Goal: Task Accomplishment & Management: Use online tool/utility

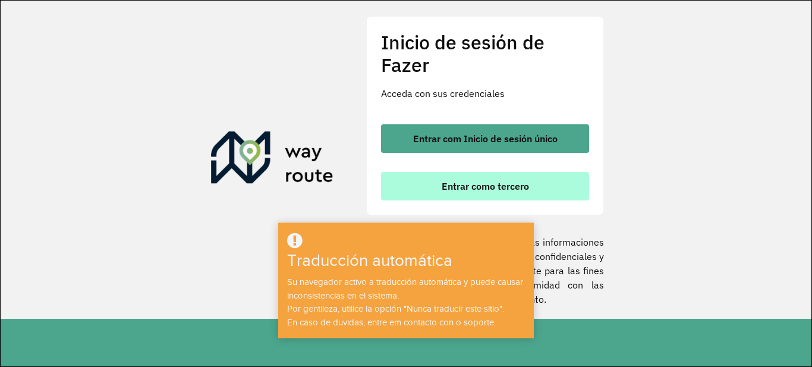
click at [545, 190] on button "Entrar como tercero" at bounding box center [485, 186] width 208 height 29
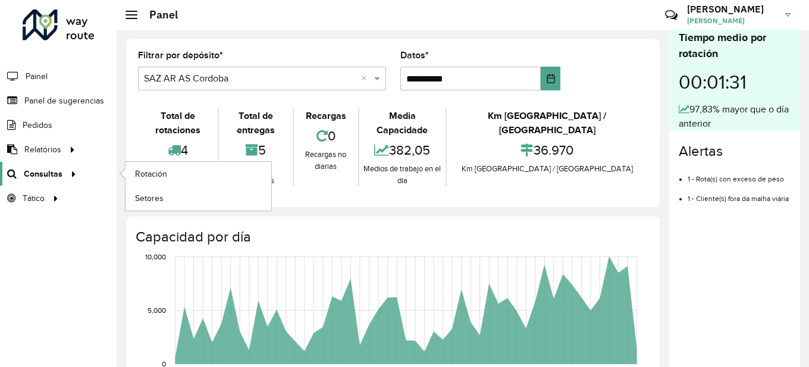
click at [60, 175] on font "Consultas" at bounding box center [43, 174] width 39 height 10
click at [149, 170] on font "Rotación" at bounding box center [152, 174] width 34 height 10
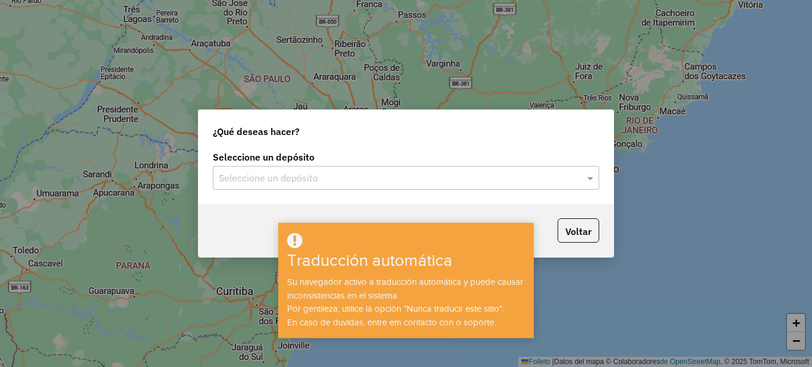
click at [651, 320] on div "¿Qué deseas hacer? Seleccione un depósito Seleccione un depósito Voltar" at bounding box center [406, 183] width 812 height 367
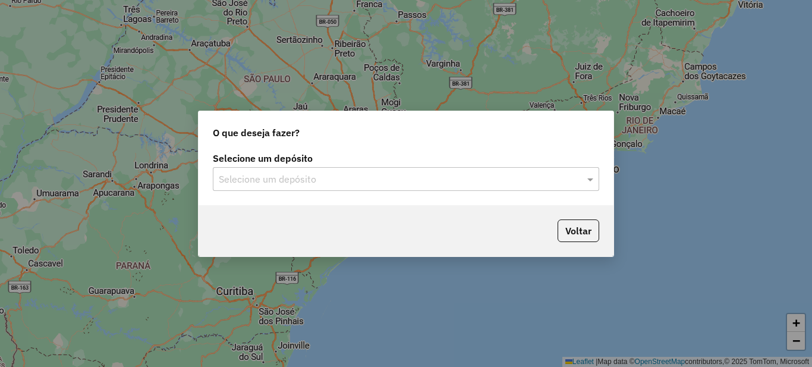
click at [679, 183] on div "O que deseja fazer? Selecione um depósito Selecione um depósito Voltar" at bounding box center [406, 183] width 812 height 367
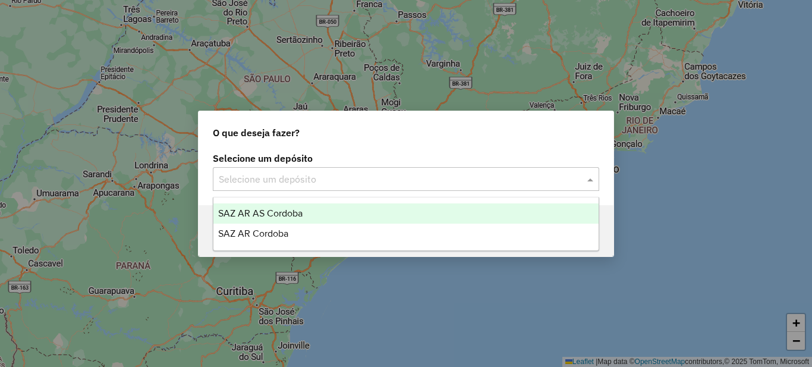
click at [334, 178] on input "text" at bounding box center [394, 179] width 351 height 14
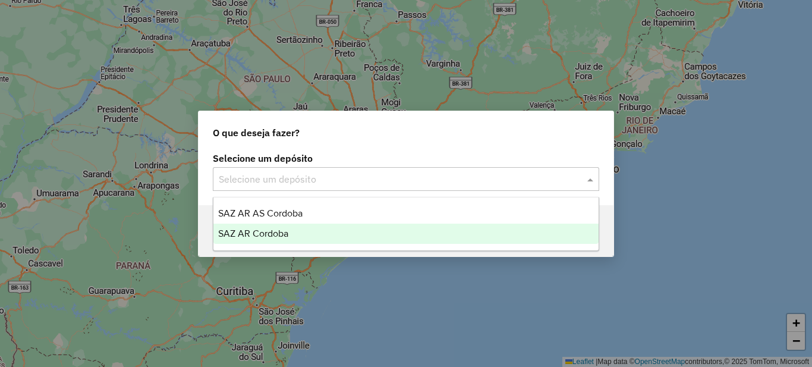
click at [282, 232] on span "SAZ AR Cordoba" at bounding box center [253, 233] width 70 height 10
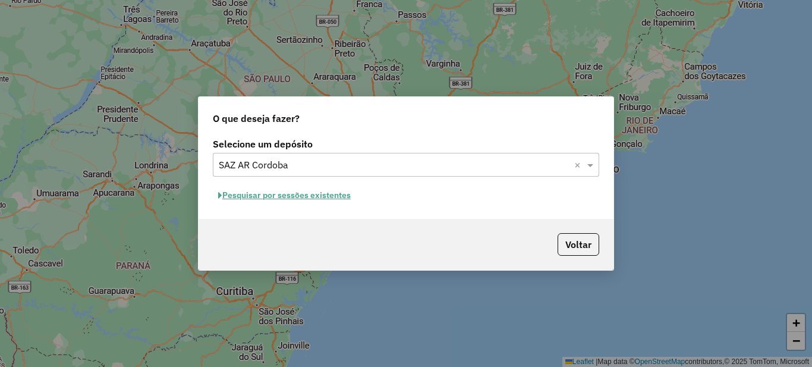
click at [310, 198] on button "Pesquisar por sessões existentes" at bounding box center [284, 195] width 143 height 18
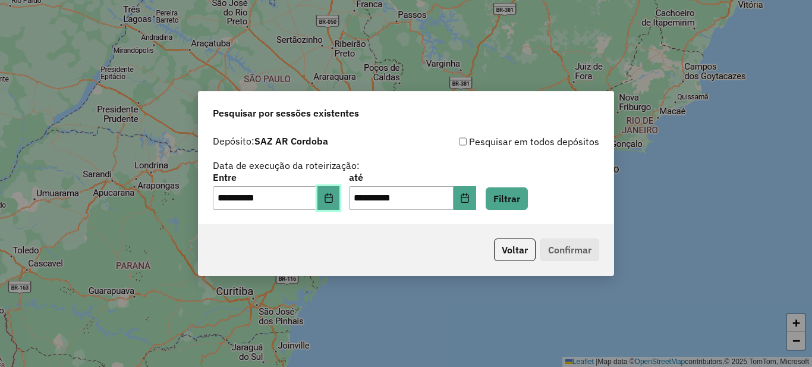
click at [332, 200] on icon "Choose Date" at bounding box center [329, 198] width 10 height 10
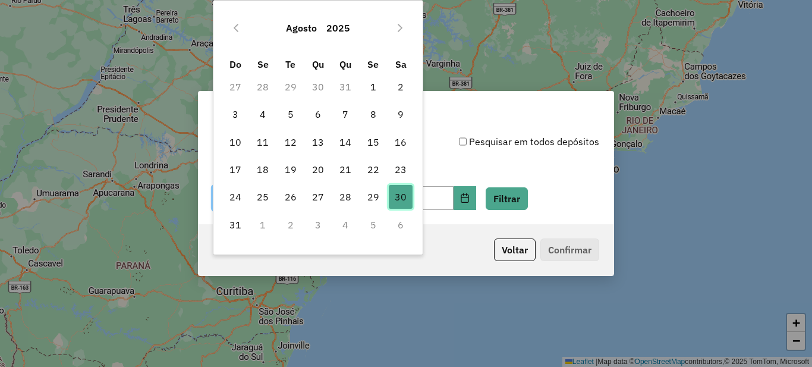
click at [399, 199] on span "30" at bounding box center [401, 197] width 24 height 24
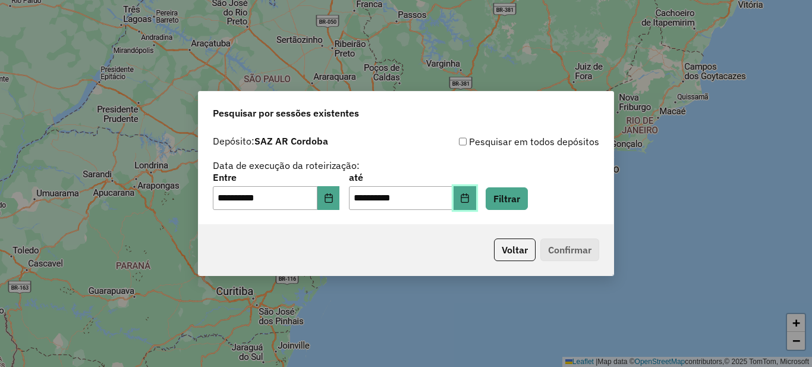
click at [476, 191] on button "Choose Date" at bounding box center [465, 198] width 23 height 24
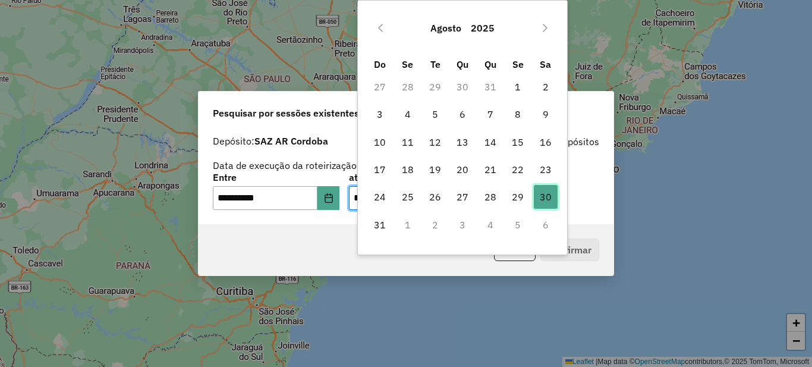
click at [540, 193] on span "30" at bounding box center [546, 197] width 24 height 24
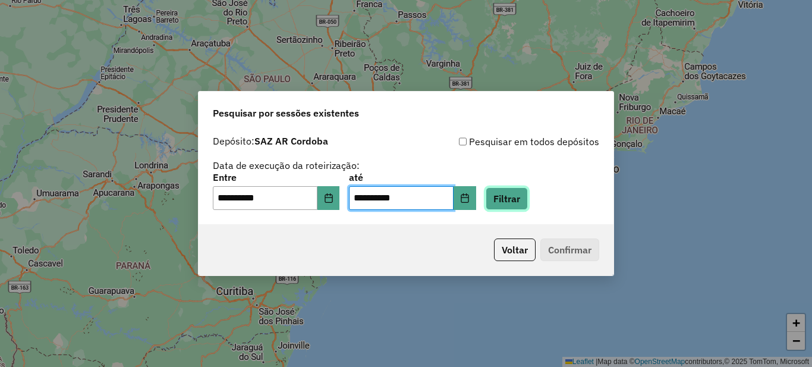
click at [523, 196] on button "Filtrar" at bounding box center [507, 198] width 42 height 23
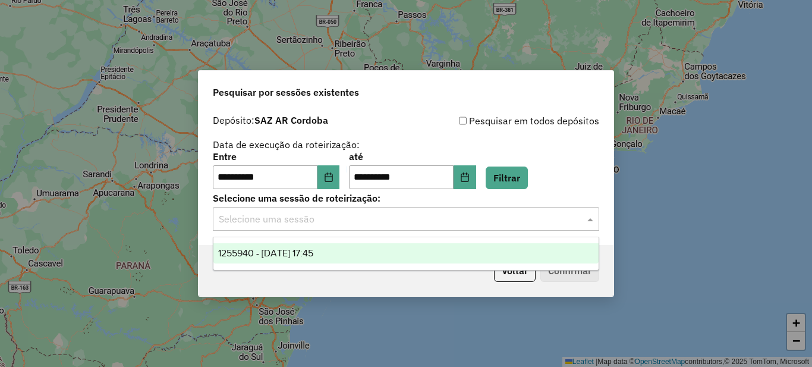
click at [407, 221] on input "text" at bounding box center [394, 219] width 351 height 14
click at [344, 253] on div "1255940 - 30/08/2025 17:45" at bounding box center [405, 253] width 385 height 20
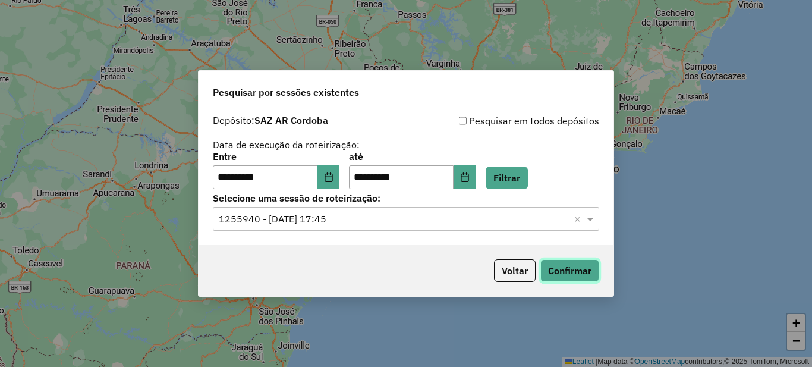
click at [574, 270] on button "Confirmar" at bounding box center [569, 270] width 59 height 23
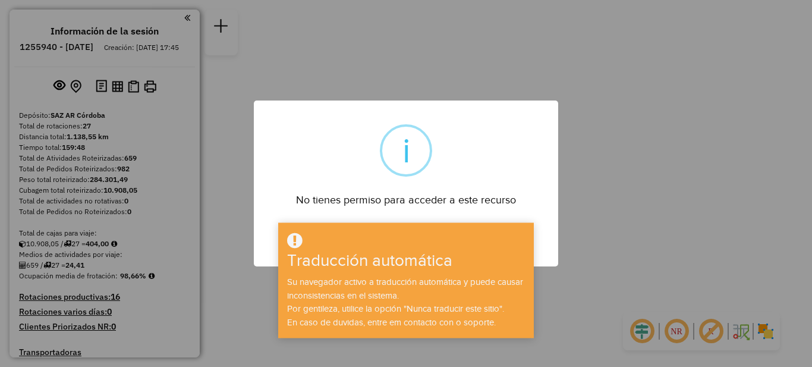
click at [656, 162] on div "× i No tienes permiso para acceder a este recurso DE ACUERDO No Cancel" at bounding box center [406, 183] width 812 height 367
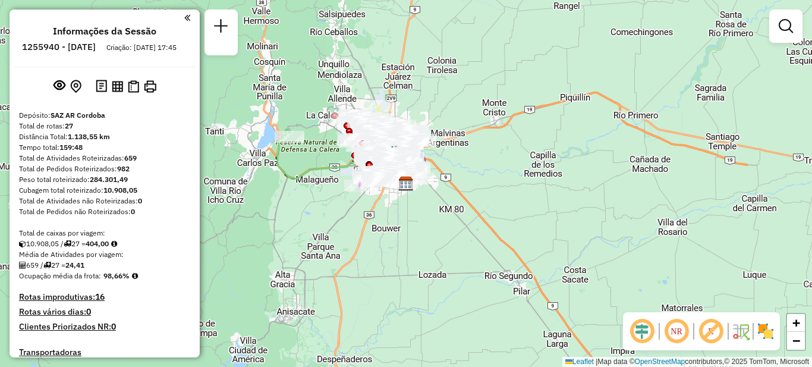
drag, startPoint x: 460, startPoint y: 282, endPoint x: 457, endPoint y: 258, distance: 24.6
click at [459, 282] on div "Janela de atendimento Grade de atendimento Capacidade Transportadoras Veículos …" at bounding box center [406, 183] width 812 height 367
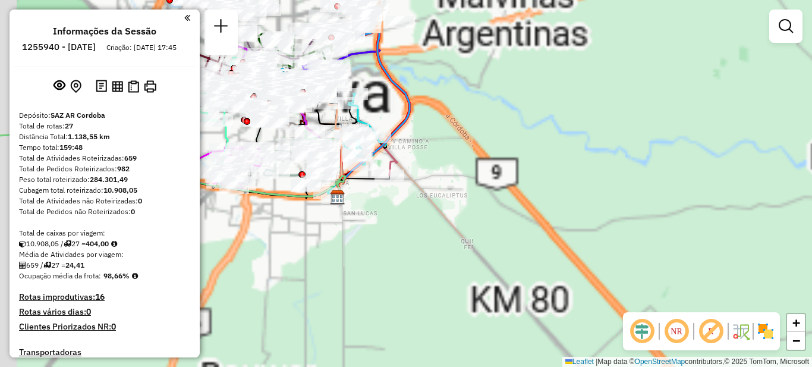
drag, startPoint x: 458, startPoint y: 265, endPoint x: 546, endPoint y: 361, distance: 129.6
click at [546, 361] on div "Janela de atendimento Grade de atendimento Capacidade Transportadoras Veículos …" at bounding box center [406, 183] width 812 height 367
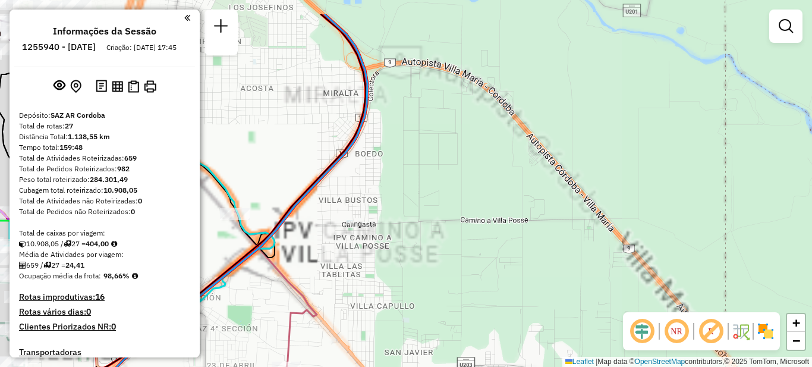
drag, startPoint x: 534, startPoint y: 234, endPoint x: 598, endPoint y: 345, distance: 128.4
click at [598, 345] on div "Janela de atendimento Grade de atendimento Capacidade Transportadoras Veículos …" at bounding box center [406, 183] width 812 height 367
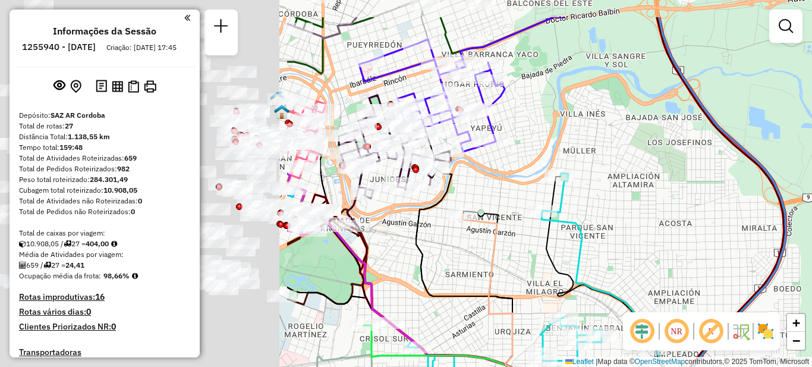
drag, startPoint x: 222, startPoint y: 201, endPoint x: 572, endPoint y: 202, distance: 349.6
click at [579, 207] on div "Janela de atendimento Grade de atendimento Capacidade Transportadoras Veículos …" at bounding box center [406, 183] width 812 height 367
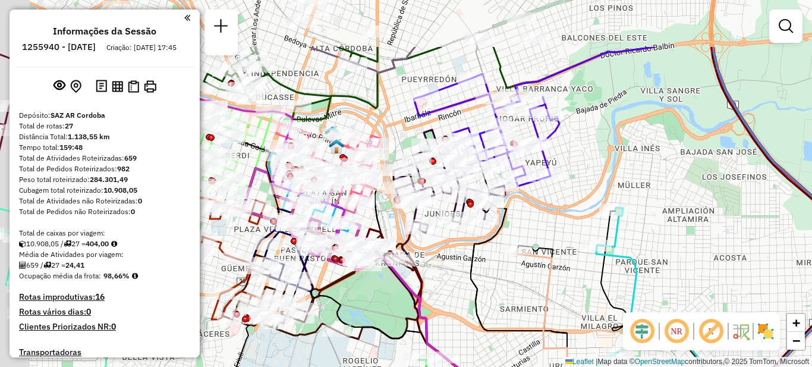
drag, startPoint x: 492, startPoint y: 181, endPoint x: 583, endPoint y: 282, distance: 136.4
click at [583, 282] on div "Janela de atendimento Grade de atendimento Capacidade Transportadoras Veículos …" at bounding box center [406, 183] width 812 height 367
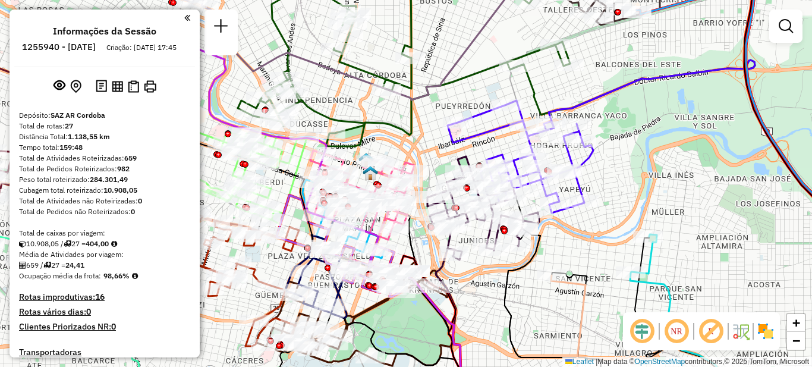
drag, startPoint x: 634, startPoint y: 190, endPoint x: 656, endPoint y: 209, distance: 28.6
click at [656, 209] on div "Janela de atendimento Grade de atendimento Capacidade Transportadoras Veículos …" at bounding box center [406, 183] width 812 height 367
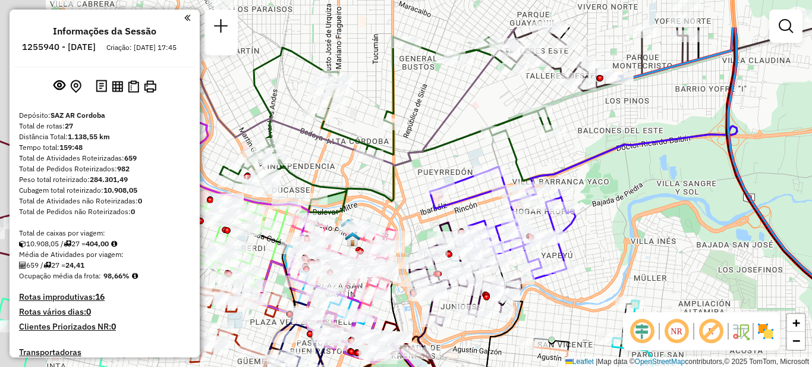
drag, startPoint x: 414, startPoint y: 121, endPoint x: 473, endPoint y: 182, distance: 85.4
click at [492, 200] on div "Janela de atendimento Grade de atendimento Capacidade Transportadoras Veículos …" at bounding box center [406, 183] width 812 height 367
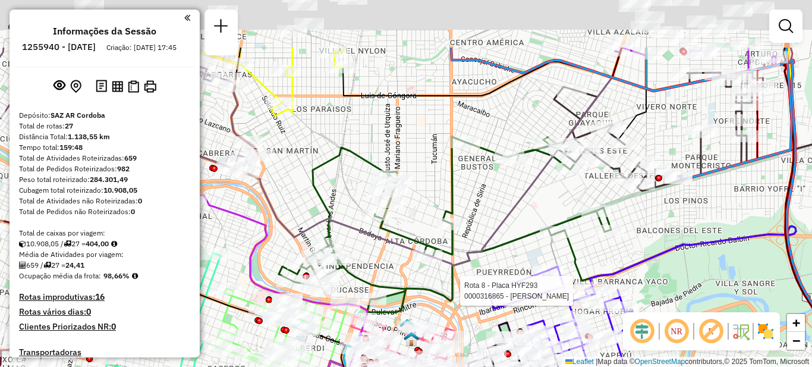
drag, startPoint x: 373, startPoint y: 161, endPoint x: 378, endPoint y: 293, distance: 132.7
click at [380, 293] on icon at bounding box center [579, 273] width 671 height 427
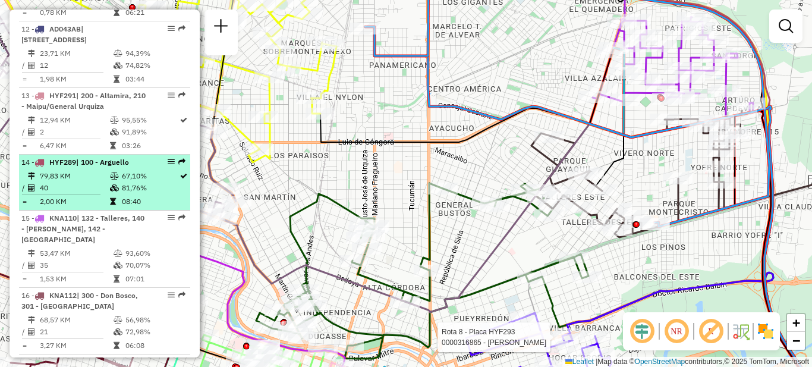
scroll to position [1130, 0]
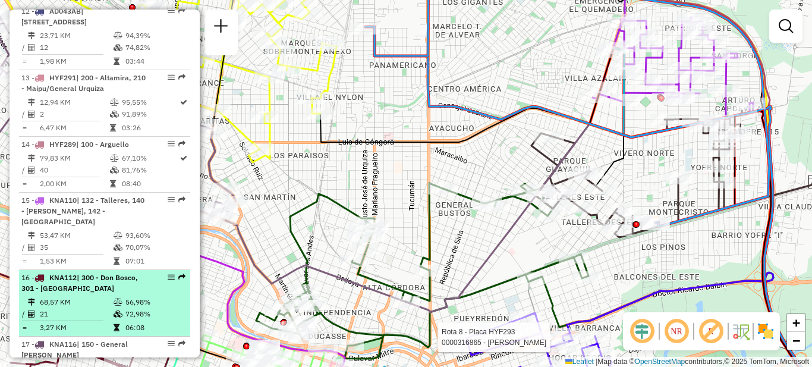
click at [114, 298] on icon at bounding box center [118, 301] width 9 height 7
select select "**********"
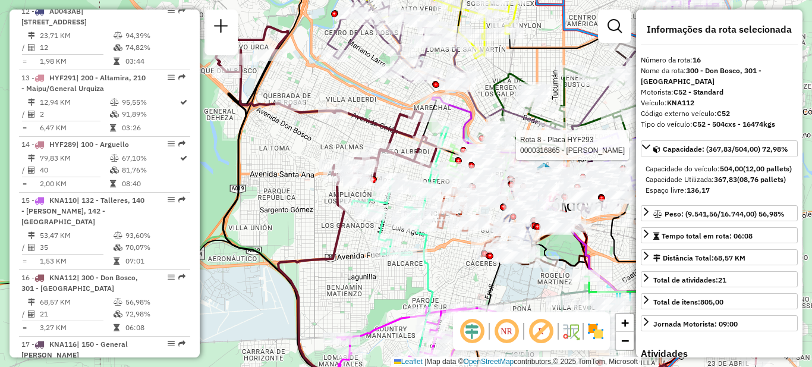
drag, startPoint x: 293, startPoint y: 140, endPoint x: 304, endPoint y: 225, distance: 85.8
click at [304, 225] on div "Rota 8 - Placa HYF293 0000316865 - Sahakian [PERSON_NAME] de atendimento Grade …" at bounding box center [406, 183] width 812 height 367
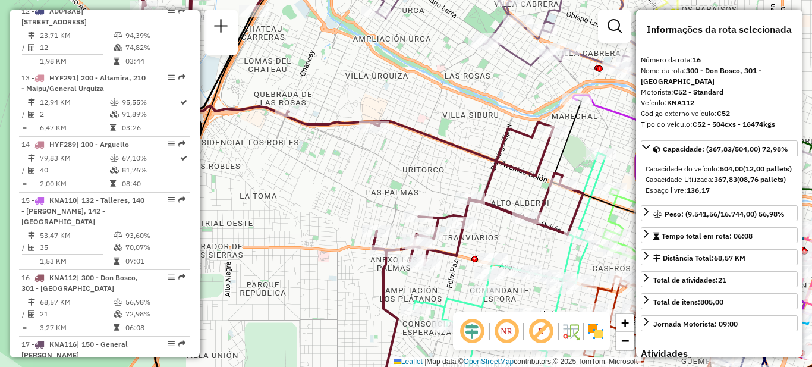
click at [379, 187] on div "Rota 8 - Placa HYF293 0000316865 - Sahakian [PERSON_NAME] de atendimento Grade …" at bounding box center [406, 183] width 812 height 367
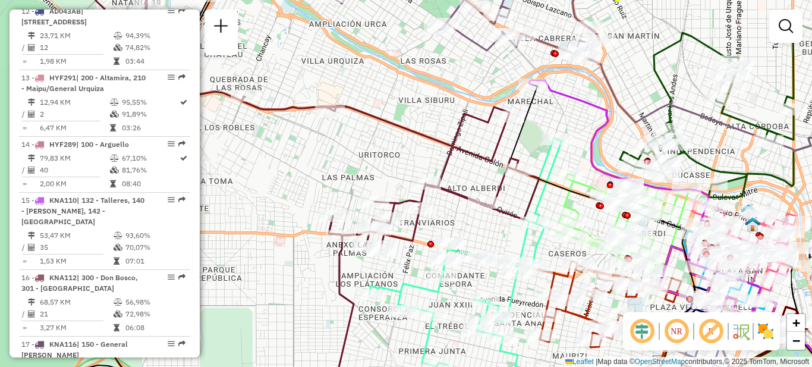
drag, startPoint x: 360, startPoint y: 174, endPoint x: 315, endPoint y: 158, distance: 48.5
click at [315, 159] on div "Janela de atendimento Grade de atendimento Capacidade Transportadoras Veículos …" at bounding box center [406, 183] width 812 height 367
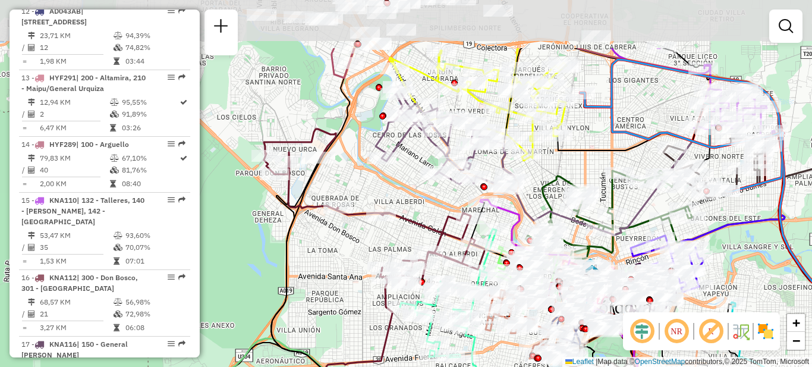
drag, startPoint x: 326, startPoint y: 156, endPoint x: 362, endPoint y: 241, distance: 92.4
click at [362, 241] on div "Janela de atendimento Grade de atendimento Capacidade Transportadoras Veículos …" at bounding box center [406, 183] width 812 height 367
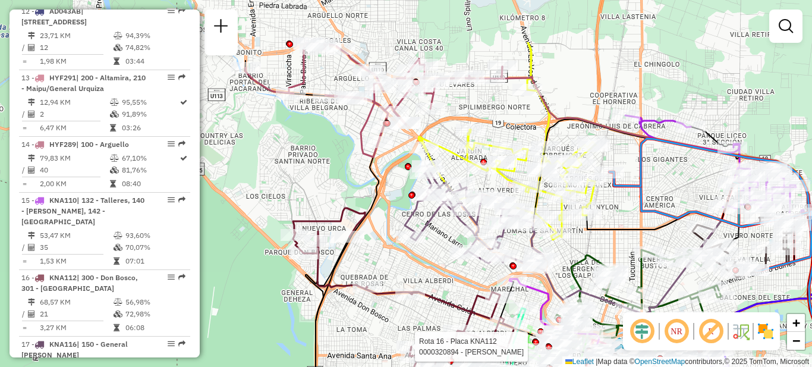
drag, startPoint x: 363, startPoint y: 200, endPoint x: 388, endPoint y: 254, distance: 59.9
click at [388, 254] on div "Rota 16 - Placa KNA112 0000320894 - [PERSON_NAME] de atendimento Grade de atend…" at bounding box center [406, 183] width 812 height 367
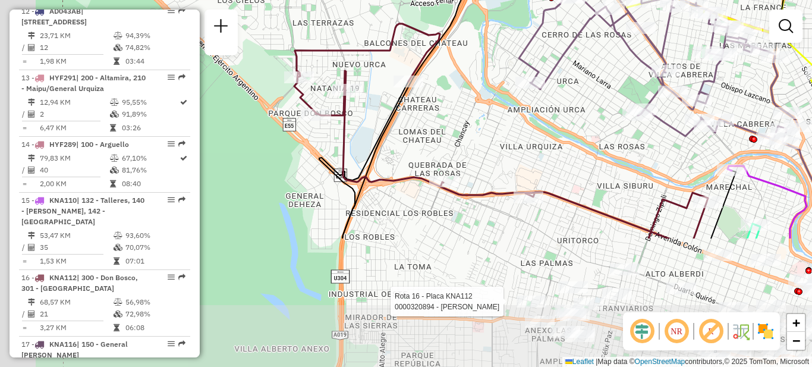
drag, startPoint x: 373, startPoint y: 284, endPoint x: 460, endPoint y: 116, distance: 189.1
click at [460, 117] on div "Rota 16 - Placa KNA112 0000320894 - [PERSON_NAME] de atendimento Grade de atend…" at bounding box center [406, 183] width 812 height 367
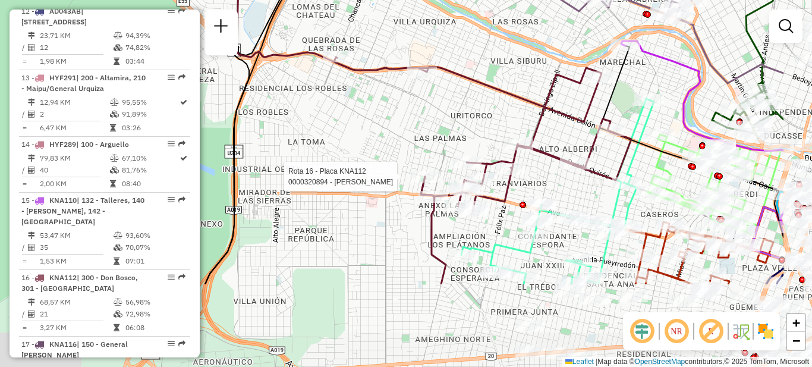
drag, startPoint x: 476, startPoint y: 282, endPoint x: 365, endPoint y: 161, distance: 164.1
click at [365, 161] on div "Rota 16 - Placa KNA112 0000320894 - [PERSON_NAME] de atendimento Grade de atend…" at bounding box center [406, 183] width 812 height 367
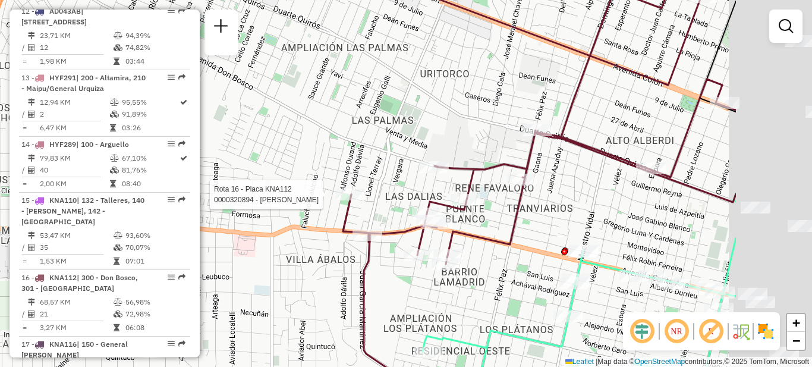
drag, startPoint x: 452, startPoint y: 92, endPoint x: 295, endPoint y: 106, distance: 157.6
click at [295, 106] on div "Rota 16 - Placa KNA112 0000320894 - [PERSON_NAME] de atendimento Grade de atend…" at bounding box center [406, 183] width 812 height 367
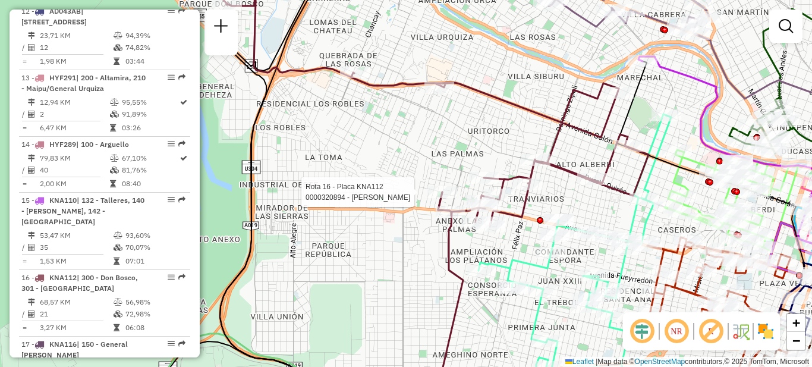
drag, startPoint x: 581, startPoint y: 199, endPoint x: 518, endPoint y: 200, distance: 62.4
click at [518, 200] on div "Rota 16 - Placa KNA112 0000320894 - [PERSON_NAME] de atendimento Grade de atend…" at bounding box center [406, 183] width 812 height 367
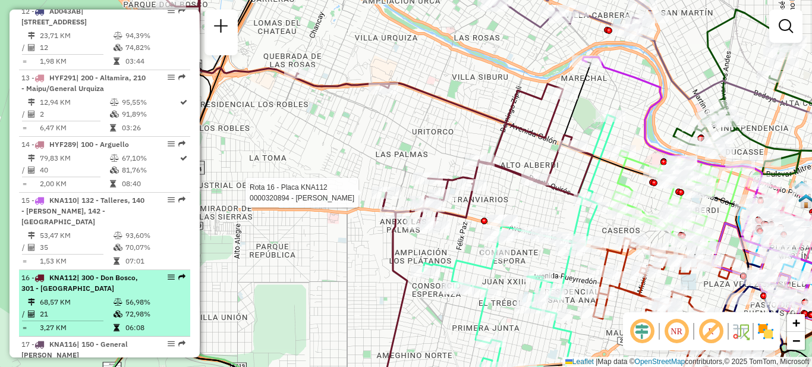
click at [93, 296] on td "68,57 KM" at bounding box center [76, 302] width 74 height 12
select select "**********"
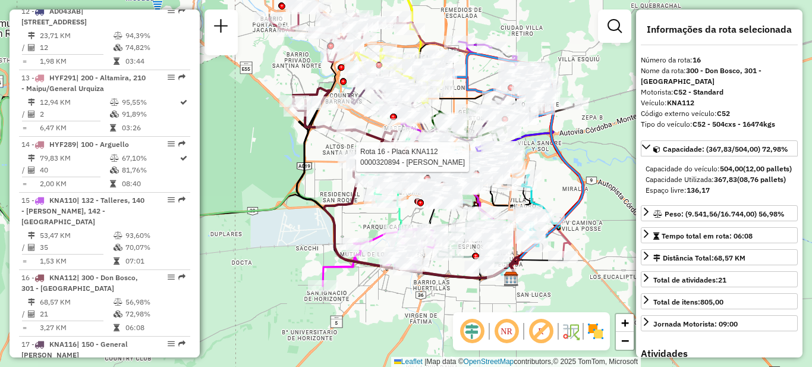
click at [300, 151] on icon at bounding box center [407, 190] width 220 height 177
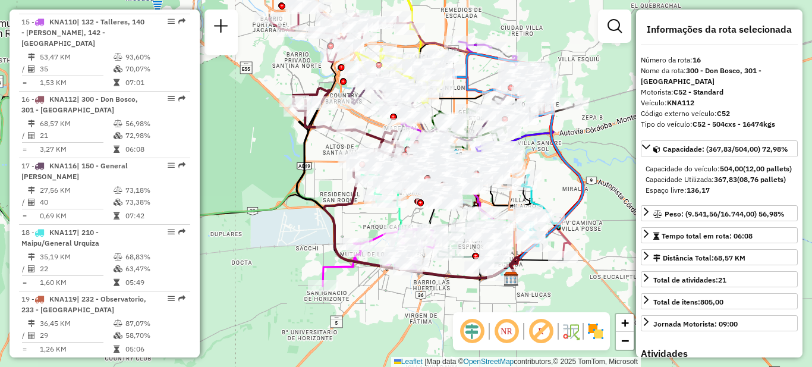
scroll to position [1369, 0]
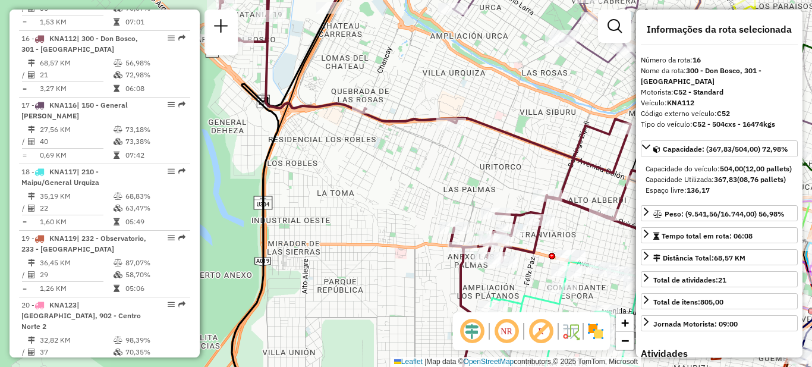
drag, startPoint x: 376, startPoint y: 144, endPoint x: 332, endPoint y: 241, distance: 107.0
click at [332, 241] on div "Janela de atendimento Grade de atendimento Capacidade Transportadoras Veículos …" at bounding box center [406, 183] width 812 height 367
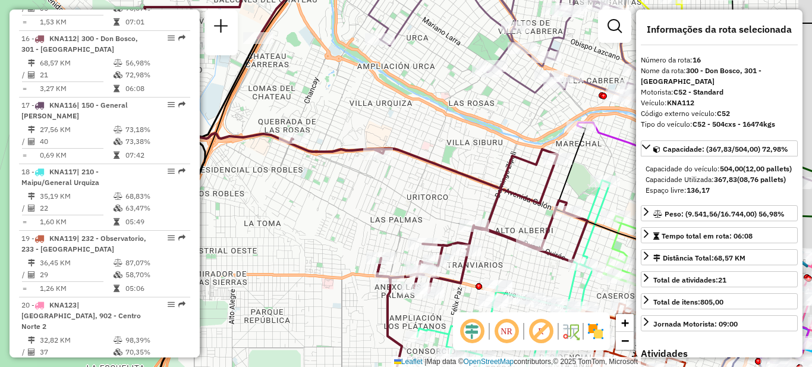
drag, startPoint x: 421, startPoint y: 234, endPoint x: 306, endPoint y: 158, distance: 138.2
click at [306, 158] on div "Janela de atendimento Grade de atendimento Capacidade Transportadoras Veículos …" at bounding box center [406, 183] width 812 height 367
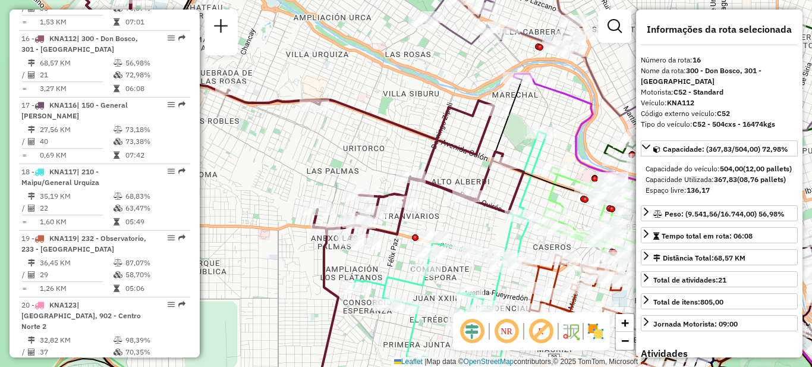
drag, startPoint x: 287, startPoint y: 141, endPoint x: 315, endPoint y: 149, distance: 29.0
click at [315, 149] on div "Janela de atendimento Grade de atendimento Capacidade Transportadoras Veículos …" at bounding box center [406, 183] width 812 height 367
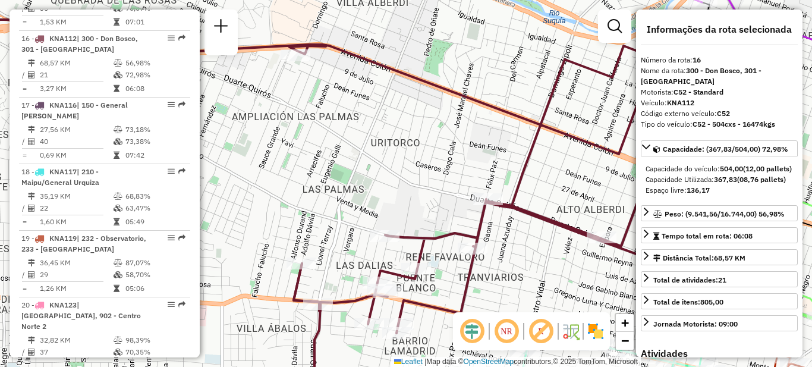
drag, startPoint x: 405, startPoint y: 171, endPoint x: 310, endPoint y: 137, distance: 101.0
click at [311, 137] on div "Janela de atendimento Grade de atendimento Capacidade Transportadoras Veículos …" at bounding box center [406, 183] width 812 height 367
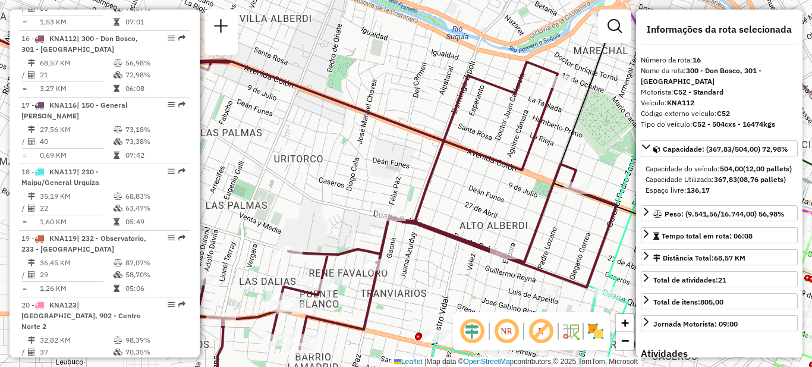
drag, startPoint x: 450, startPoint y: 226, endPoint x: 441, endPoint y: 271, distance: 45.6
click at [443, 276] on div "Janela de atendimento Grade de atendimento Capacidade Transportadoras Veículos …" at bounding box center [406, 183] width 812 height 367
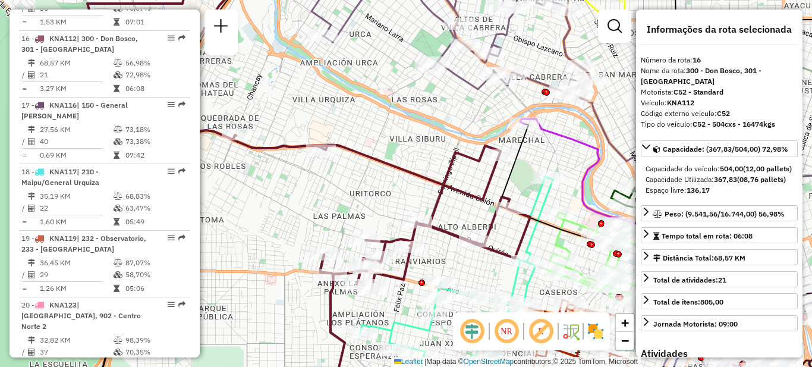
drag, startPoint x: 384, startPoint y: 186, endPoint x: 416, endPoint y: 222, distance: 48.0
click at [416, 222] on div "Janela de atendimento Grade de atendimento Capacidade Transportadoras Veículos …" at bounding box center [406, 183] width 812 height 367
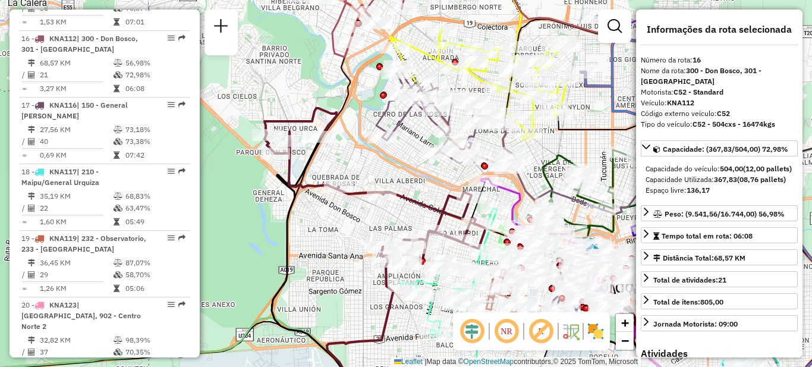
drag, startPoint x: 389, startPoint y: 224, endPoint x: 386, endPoint y: 208, distance: 15.6
click at [386, 208] on div "Janela de atendimento Grade de atendimento Capacidade Transportadoras Veículos …" at bounding box center [406, 183] width 812 height 367
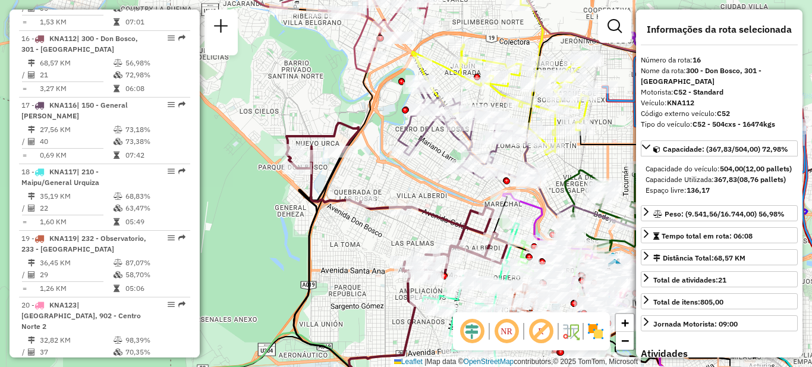
drag, startPoint x: 304, startPoint y: 218, endPoint x: 328, endPoint y: 240, distance: 32.0
click at [328, 240] on div "Janela de atendimento Grade de atendimento Capacidade Transportadoras Veículos …" at bounding box center [406, 183] width 812 height 367
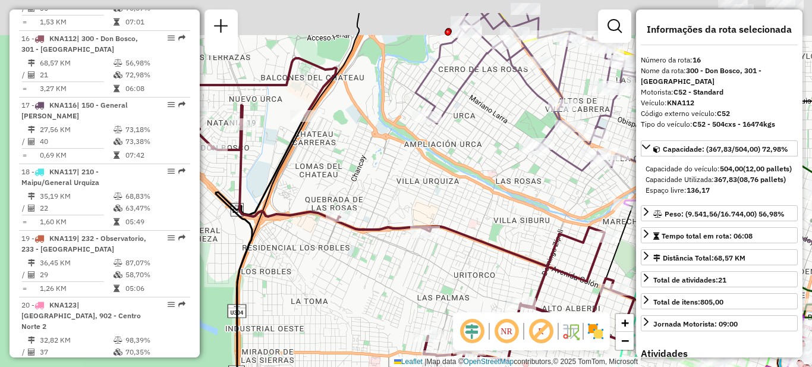
drag, startPoint x: 339, startPoint y: 212, endPoint x: 386, endPoint y: 262, distance: 68.6
click at [386, 262] on div "Janela de atendimento Grade de atendimento Capacidade Transportadoras Veículos …" at bounding box center [406, 183] width 812 height 367
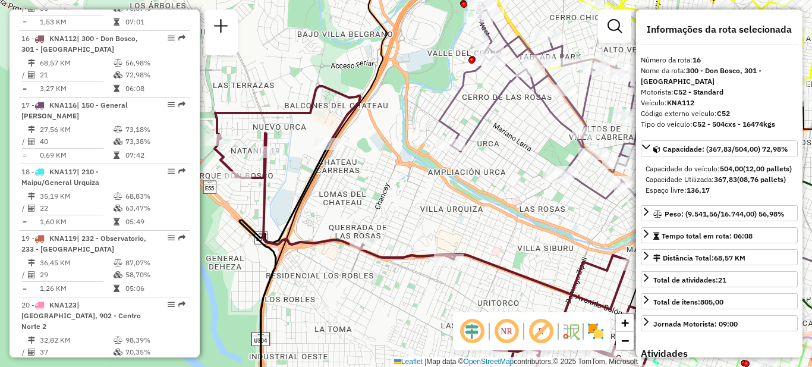
drag, startPoint x: 341, startPoint y: 178, endPoint x: 358, endPoint y: 200, distance: 28.4
click at [358, 200] on div "Janela de atendimento Grade de atendimento Capacidade Transportadoras Veículos …" at bounding box center [406, 183] width 812 height 367
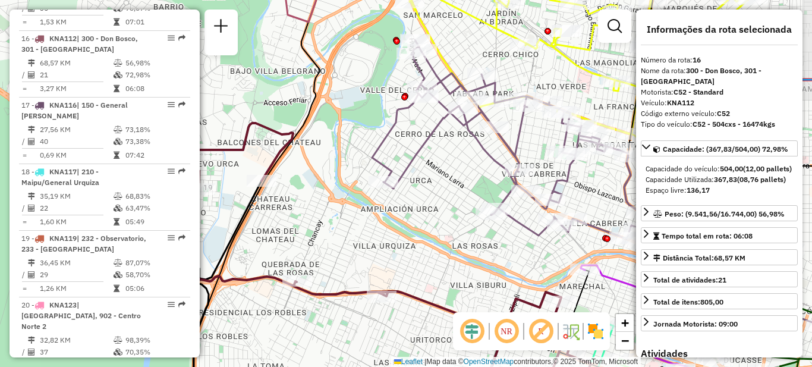
drag, startPoint x: 432, startPoint y: 210, endPoint x: 366, endPoint y: 247, distance: 75.1
click at [366, 247] on div "Janela de atendimento Grade de atendimento Capacidade Transportadoras Veículos …" at bounding box center [406, 183] width 812 height 367
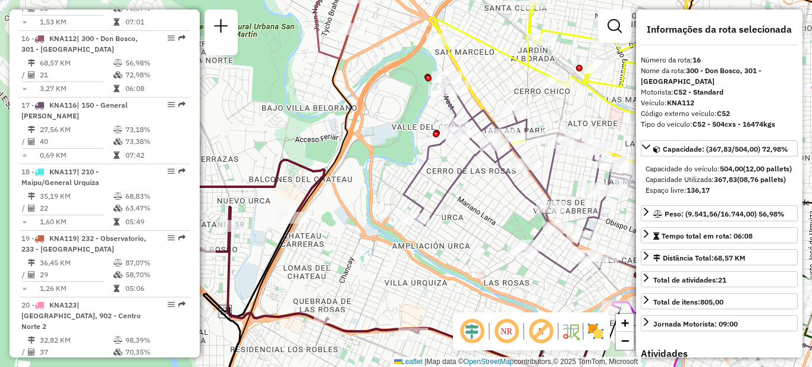
drag, startPoint x: 435, startPoint y: 241, endPoint x: 466, endPoint y: 276, distance: 46.8
click at [470, 279] on div "Janela de atendimento Grade de atendimento Capacidade Transportadoras Veículos …" at bounding box center [406, 183] width 812 height 367
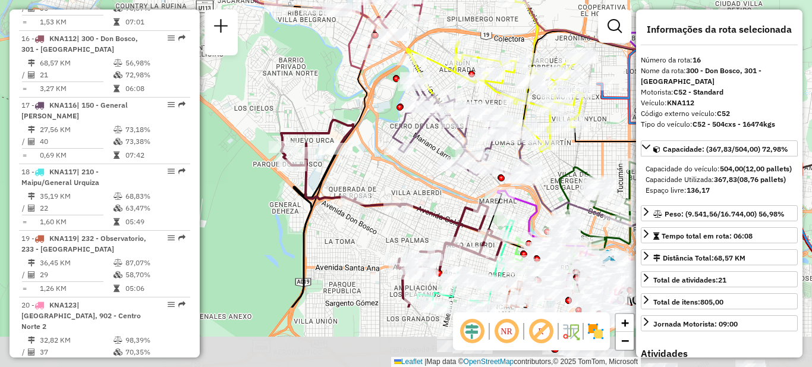
drag, startPoint x: 455, startPoint y: 267, endPoint x: 415, endPoint y: 171, distance: 103.9
click at [415, 171] on div "Janela de atendimento Grade de atendimento Capacidade Transportadoras Veículos …" at bounding box center [406, 183] width 812 height 367
